Goal: Information Seeking & Learning: Understand process/instructions

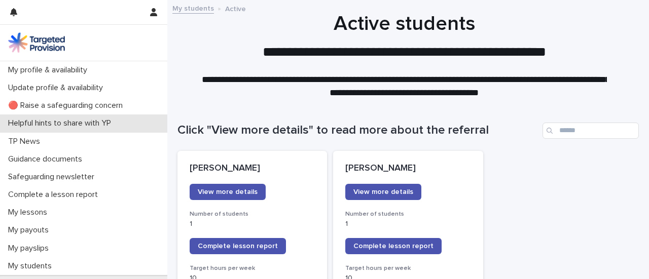
click at [81, 127] on p "Helpful hints to share with YP" at bounding box center [61, 124] width 115 height 10
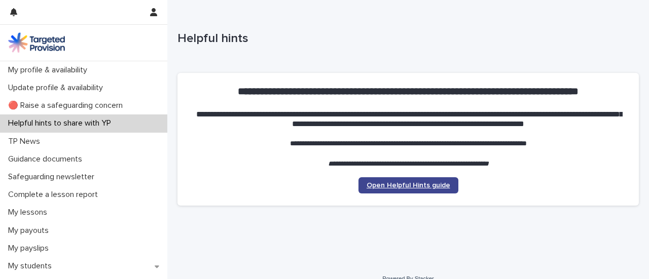
click at [430, 184] on span "Open Helpful Hints guide" at bounding box center [408, 185] width 84 height 7
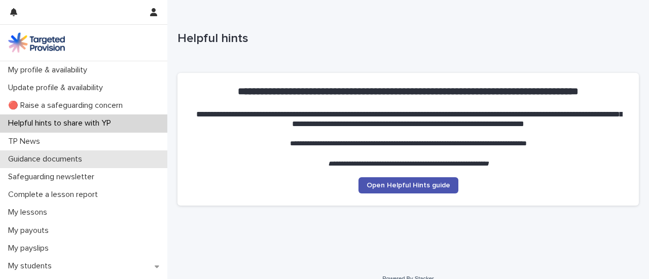
click at [67, 162] on p "Guidance documents" at bounding box center [47, 160] width 86 height 10
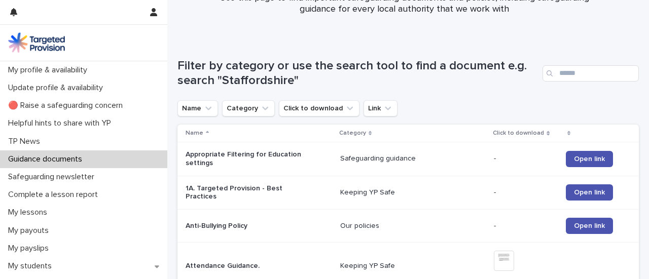
scroll to position [111, 0]
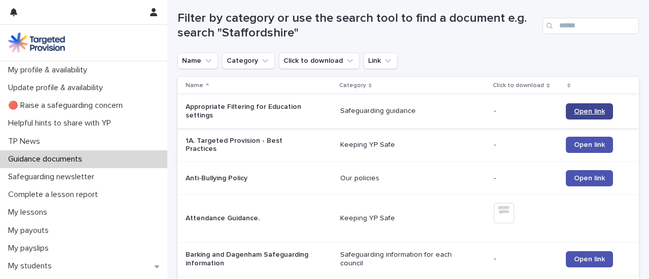
click at [576, 108] on span "Open link" at bounding box center [589, 111] width 31 height 7
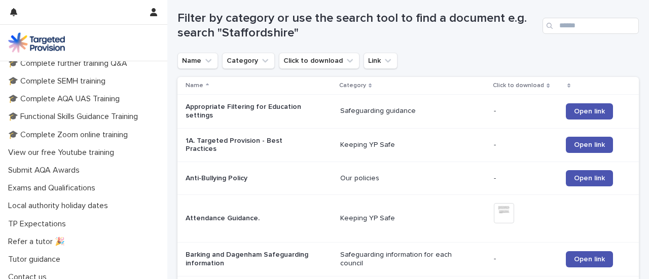
scroll to position [299, 0]
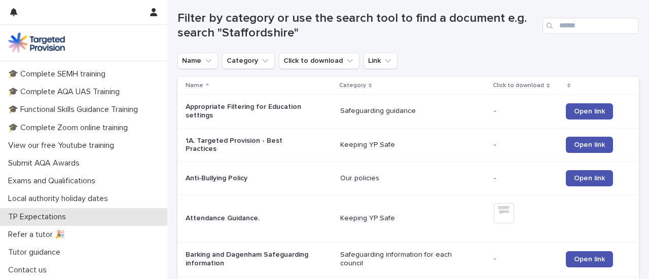
click at [45, 217] on p "TP Expectations" at bounding box center [39, 217] width 70 height 10
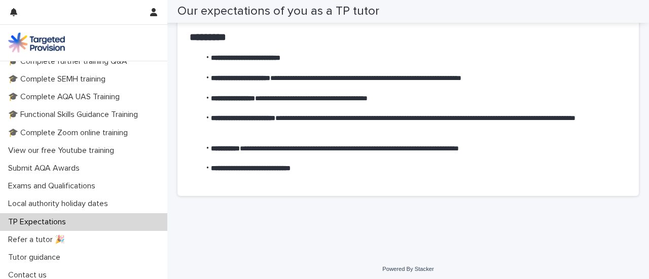
scroll to position [299, 0]
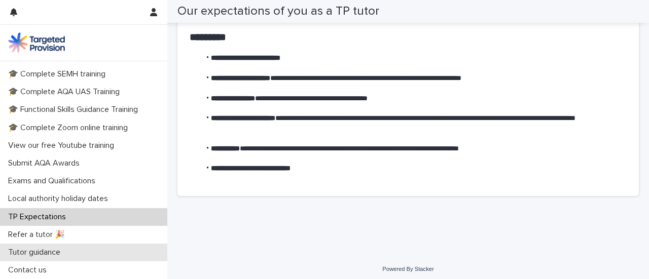
click at [38, 251] on p "Tutor guidance" at bounding box center [36, 253] width 64 height 10
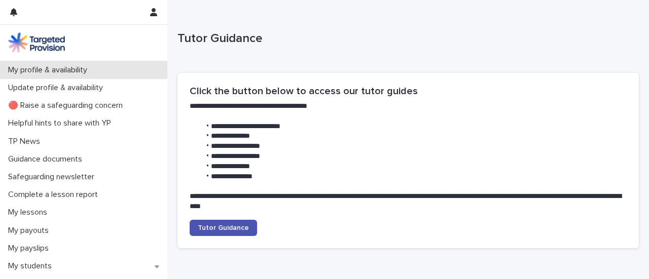
click at [86, 70] on p "My profile & availability" at bounding box center [49, 70] width 91 height 10
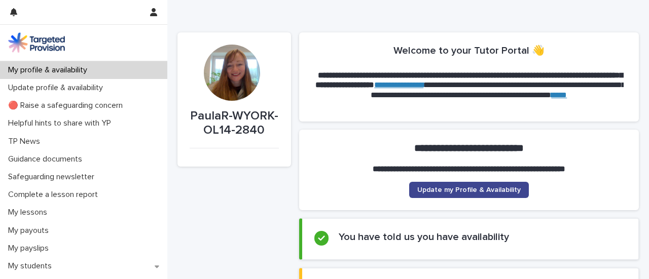
click at [482, 189] on span "Update my Profile & Availability" at bounding box center [468, 190] width 103 height 7
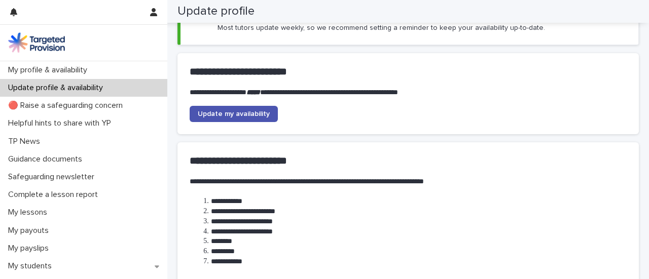
scroll to position [95, 0]
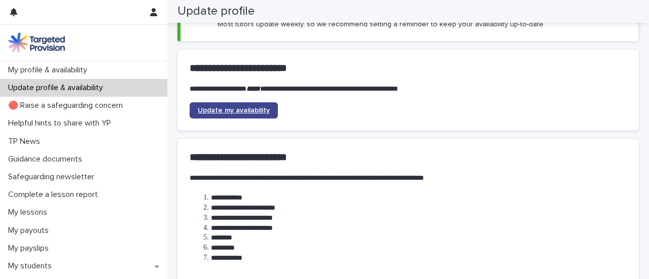
click at [263, 111] on span "Update my availability" at bounding box center [234, 110] width 72 height 7
